Goal: Complete application form: Complete application form

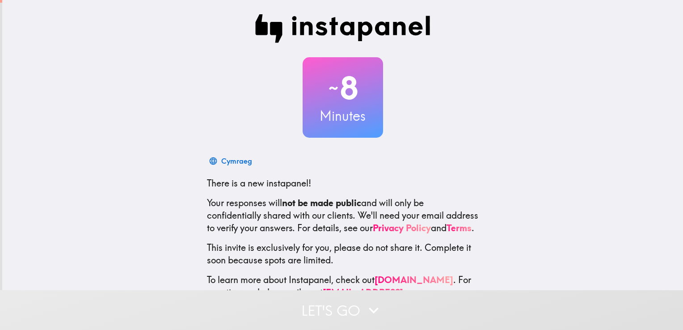
scroll to position [42, 0]
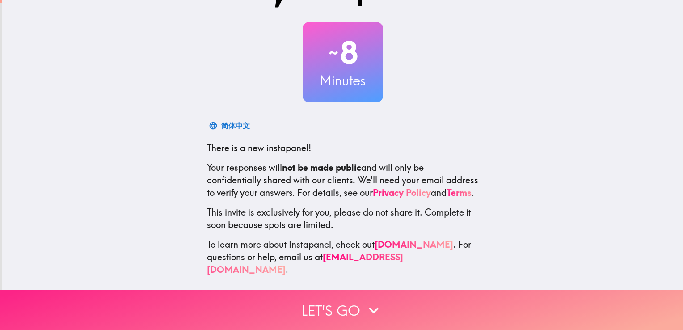
click at [315, 310] on button "Let's go" at bounding box center [341, 310] width 683 height 40
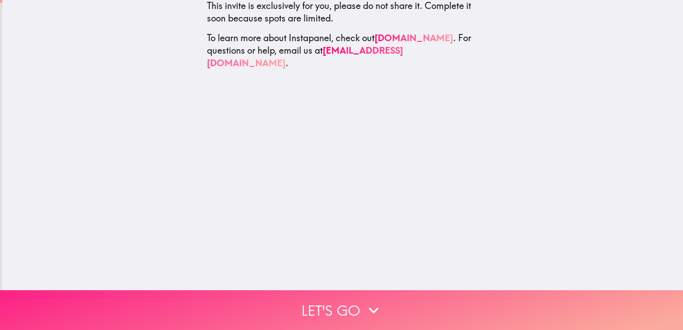
scroll to position [0, 0]
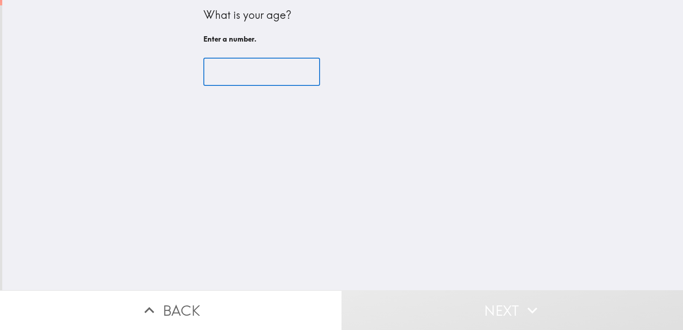
click at [244, 80] on input "number" at bounding box center [261, 72] width 117 height 28
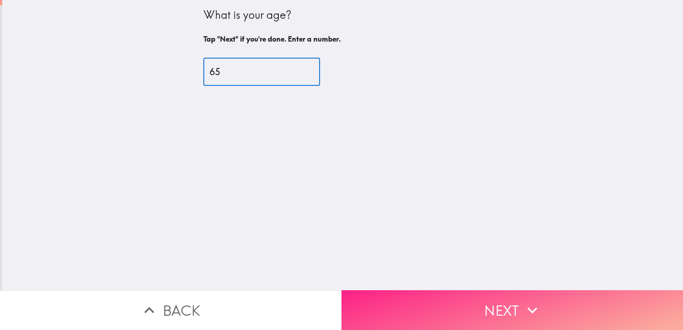
type input "65"
click at [403, 303] on button "Next" at bounding box center [511, 310] width 341 height 40
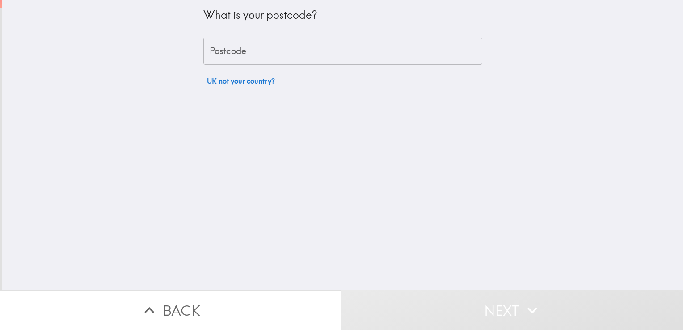
click at [324, 48] on input "Postcode" at bounding box center [342, 52] width 279 height 28
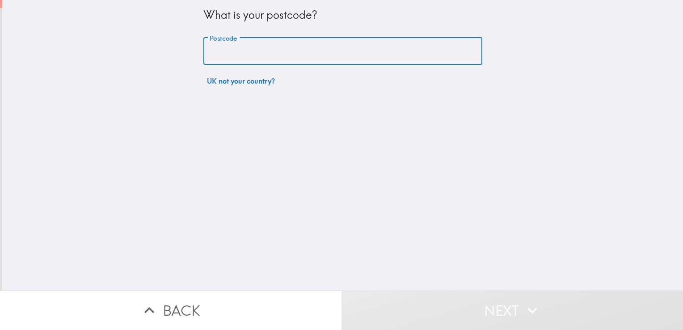
type input "MK11 4AG"
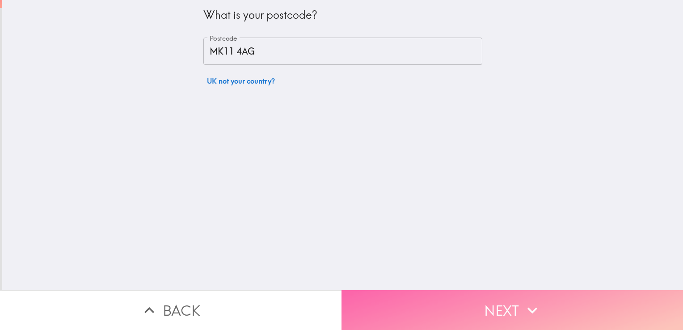
click at [411, 303] on button "Next" at bounding box center [511, 310] width 341 height 40
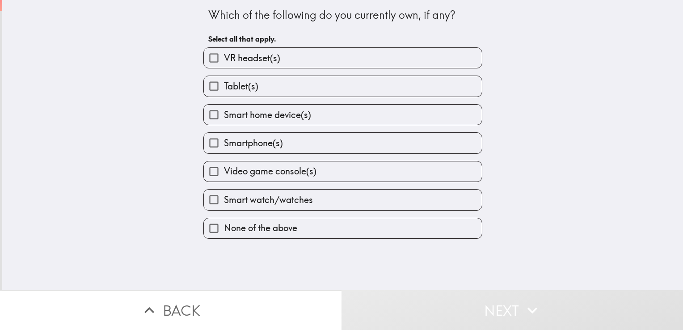
click at [247, 83] on span "Tablet(s)" at bounding box center [241, 86] width 34 height 13
click at [224, 83] on input "Tablet(s)" at bounding box center [214, 86] width 20 height 20
checkbox input "true"
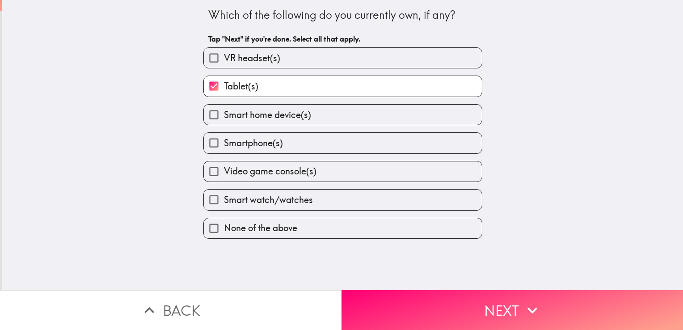
click at [261, 141] on span "Smartphone(s)" at bounding box center [253, 143] width 59 height 13
click at [224, 141] on input "Smartphone(s)" at bounding box center [214, 143] width 20 height 20
checkbox input "true"
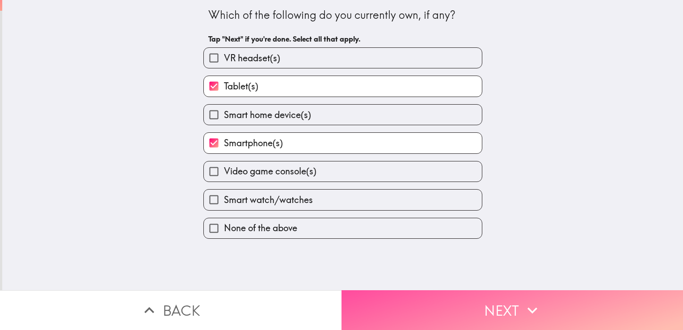
click at [361, 306] on button "Next" at bounding box center [511, 310] width 341 height 40
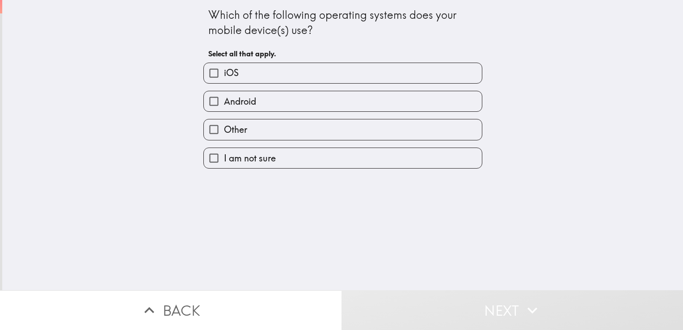
click at [254, 100] on label "Android" at bounding box center [343, 101] width 278 height 20
click at [224, 100] on input "Android" at bounding box center [214, 101] width 20 height 20
checkbox input "true"
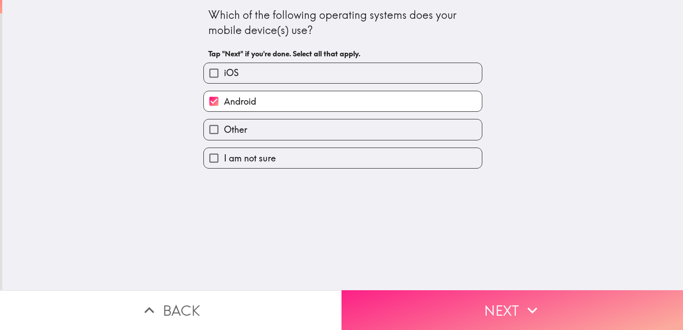
click at [377, 292] on button "Next" at bounding box center [511, 310] width 341 height 40
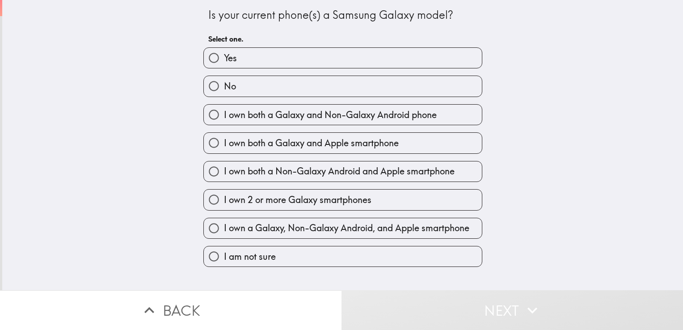
click at [305, 59] on label "Yes" at bounding box center [343, 58] width 278 height 20
click at [224, 59] on input "Yes" at bounding box center [214, 58] width 20 height 20
radio input "true"
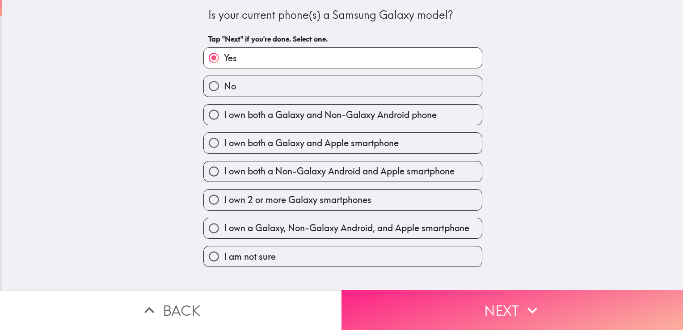
click at [396, 306] on button "Next" at bounding box center [511, 310] width 341 height 40
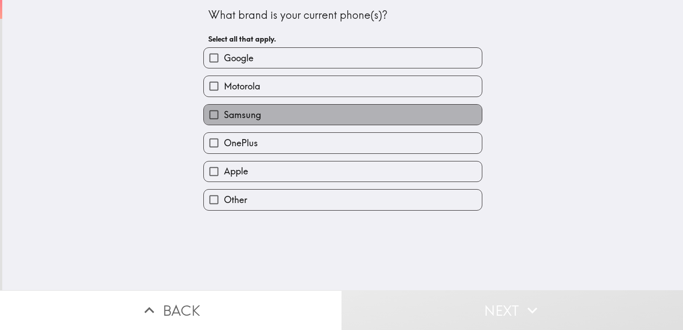
click at [319, 110] on label "Samsung" at bounding box center [343, 115] width 278 height 20
click at [224, 110] on input "Samsung" at bounding box center [214, 115] width 20 height 20
checkbox input "true"
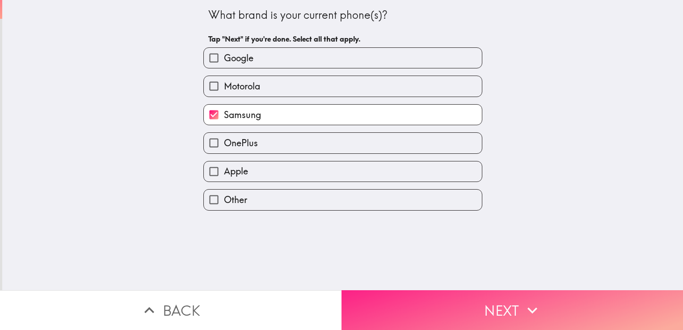
click at [399, 305] on button "Next" at bounding box center [511, 310] width 341 height 40
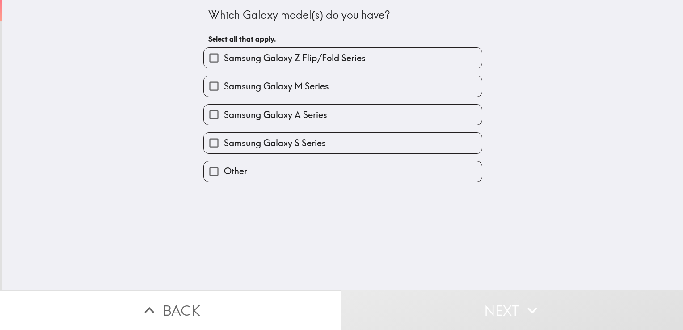
click at [367, 169] on label "Other" at bounding box center [343, 171] width 278 height 20
click at [224, 169] on input "Other" at bounding box center [214, 171] width 20 height 20
checkbox input "true"
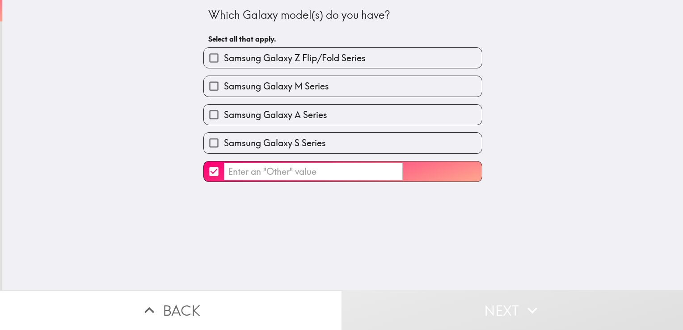
click at [340, 171] on input "​" at bounding box center [313, 171] width 179 height 17
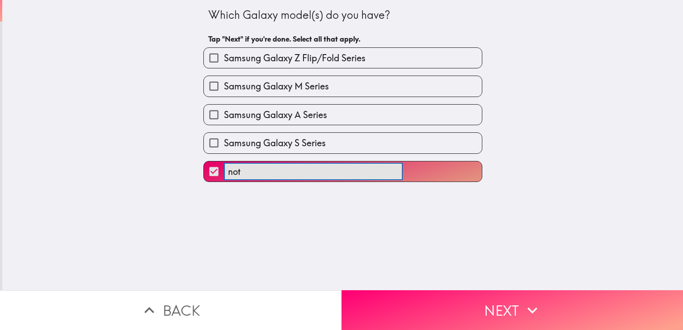
click at [204, 161] on button "not ​" at bounding box center [343, 171] width 278 height 20
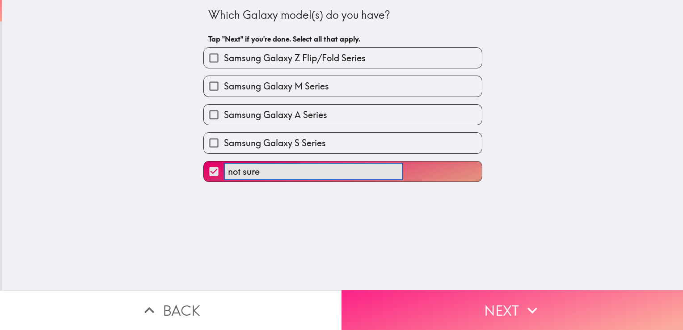
type input "not sure"
click at [372, 311] on button "Next" at bounding box center [511, 310] width 341 height 40
